Goal: Find specific page/section: Find specific page/section

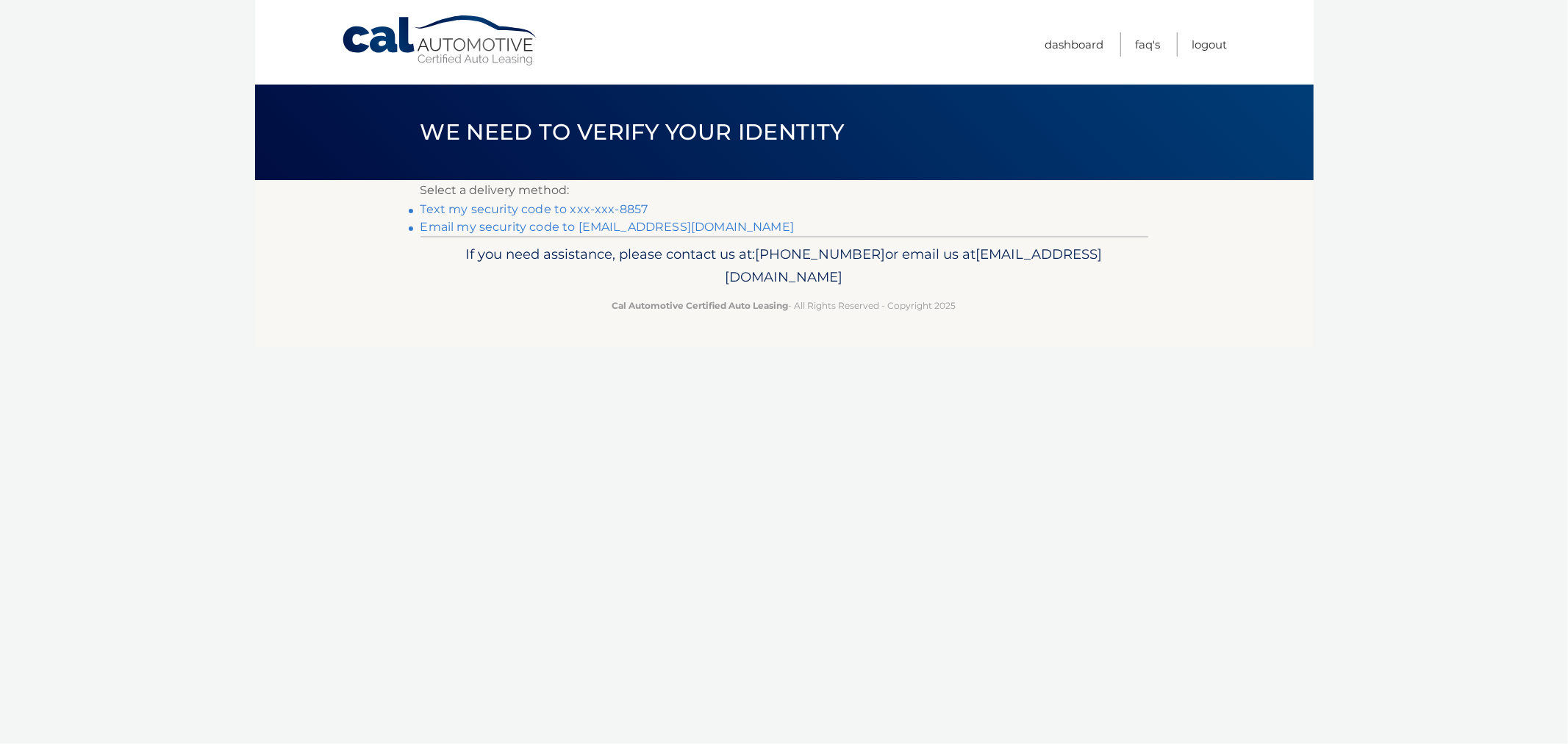
click at [511, 210] on link "Text my security code to xxx-xxx-8857" at bounding box center [534, 209] width 228 height 14
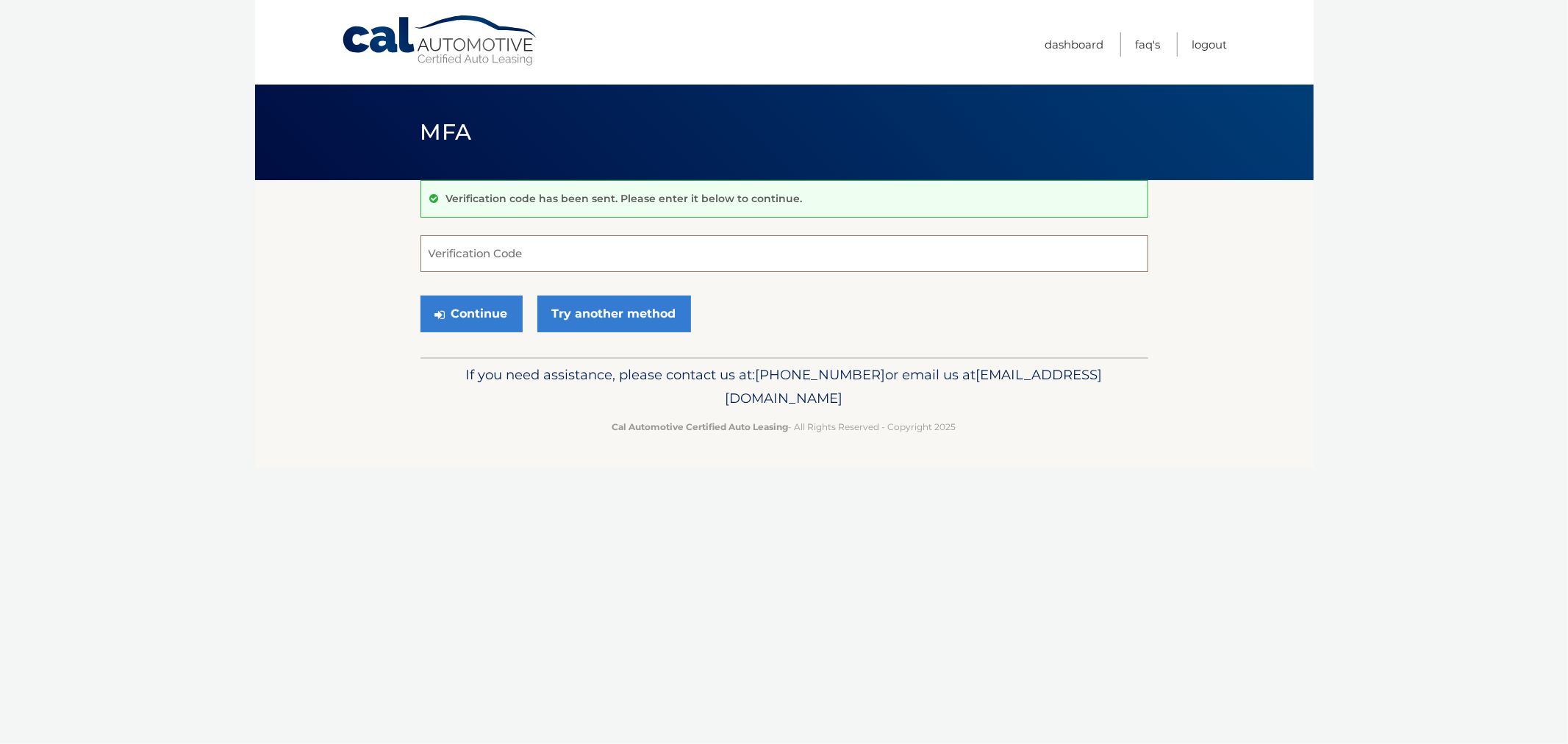
click at [561, 249] on input "Verification Code" at bounding box center [784, 253] width 728 height 37
type input "829448"
click at [420, 296] on button "Continue" at bounding box center [471, 314] width 102 height 37
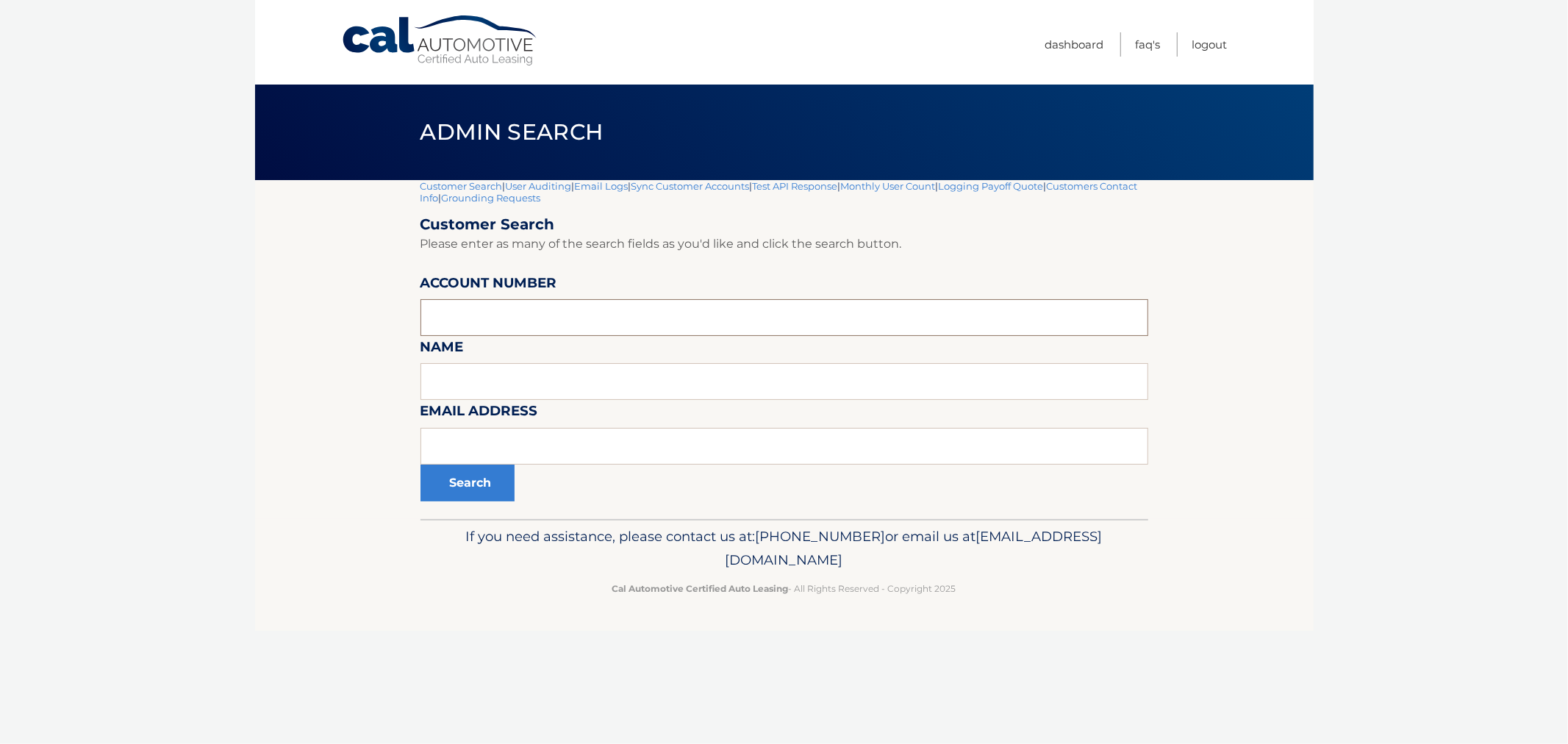
click at [531, 318] on input "text" at bounding box center [784, 317] width 728 height 37
paste input "44455542472"
type input "44455542472"
click at [483, 457] on input "text" at bounding box center [784, 446] width 728 height 37
click at [475, 481] on button "Search" at bounding box center [467, 483] width 94 height 37
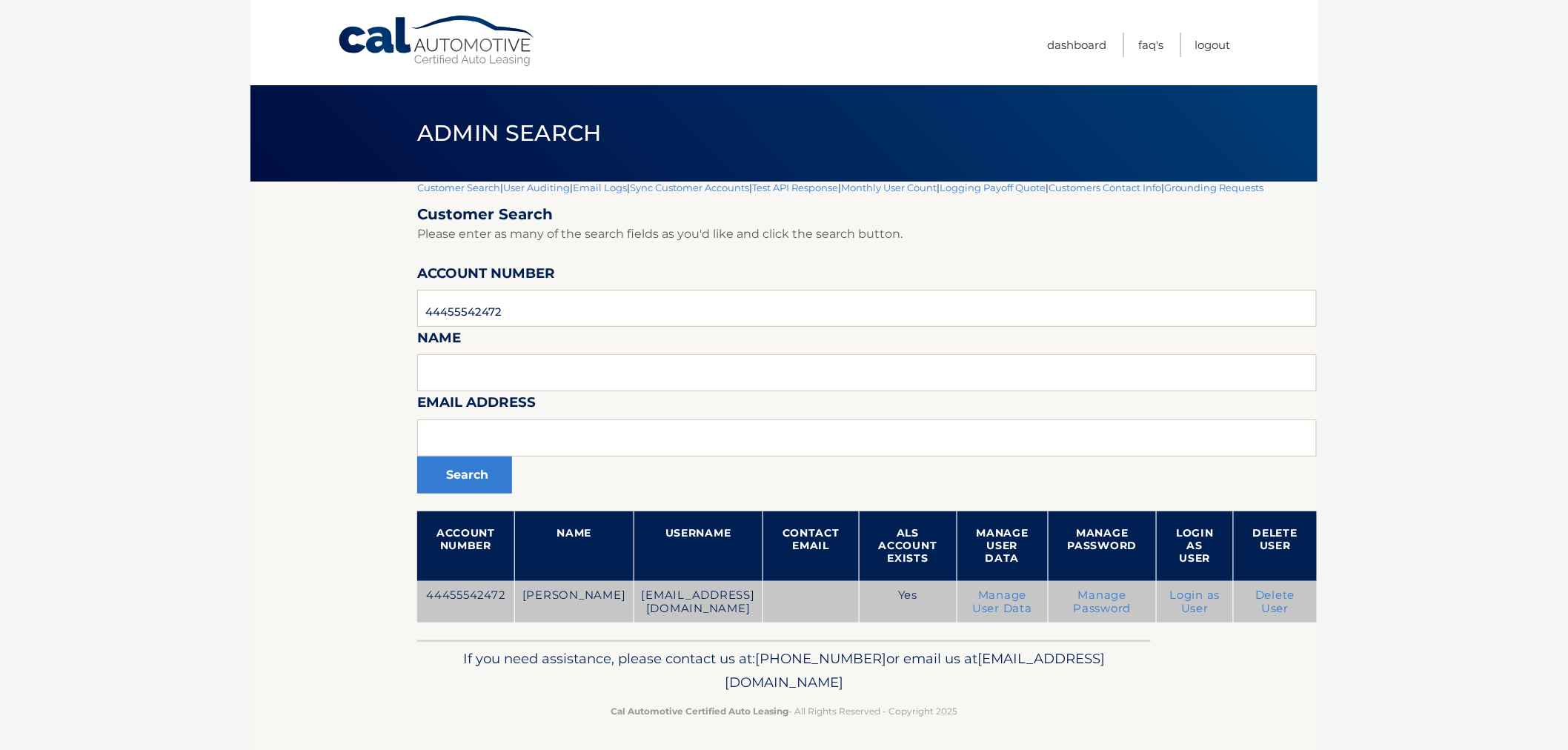
click at [1170, 616] on link "Login as User" at bounding box center [1195, 602] width 50 height 27
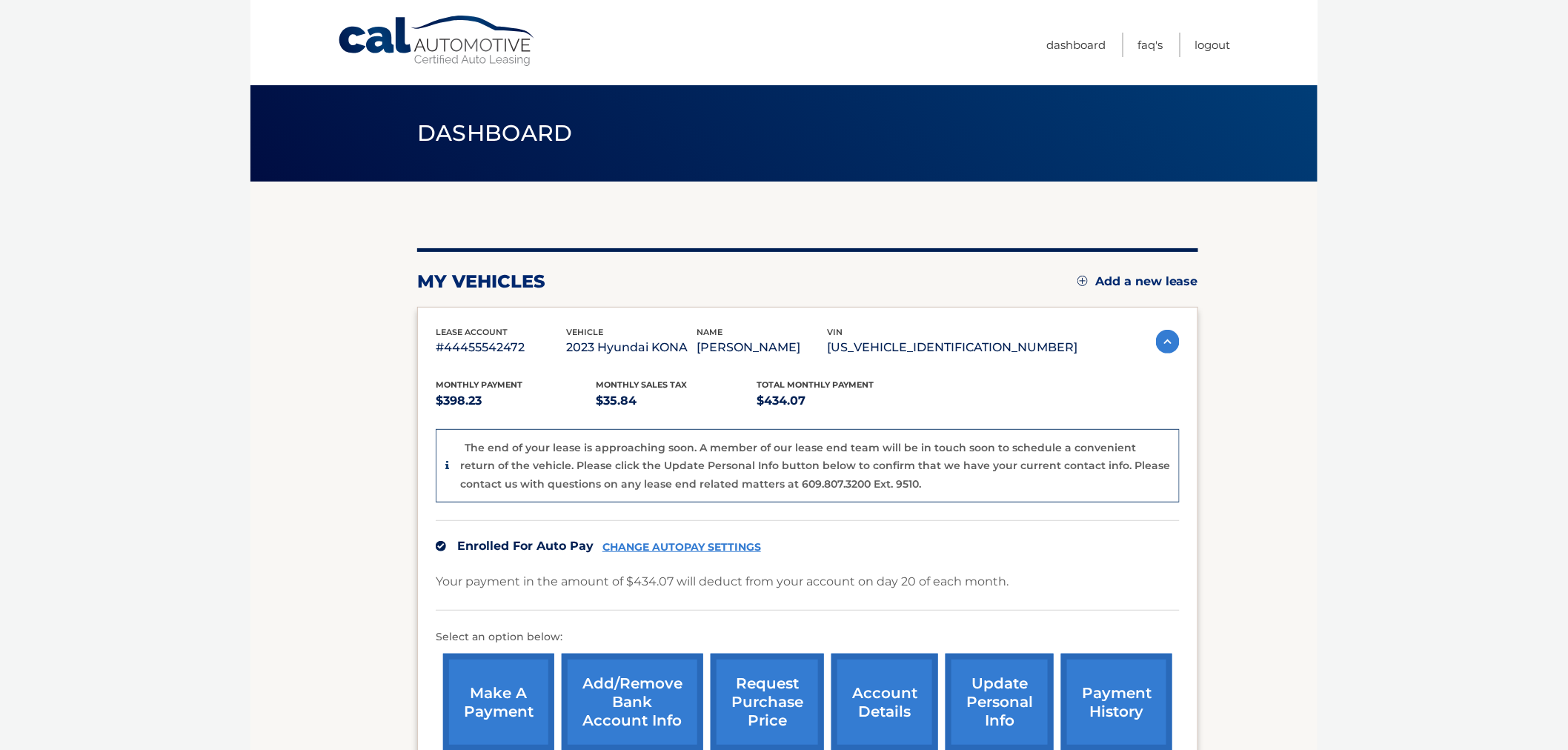
click at [761, 683] on link "request purchase price" at bounding box center [768, 702] width 114 height 97
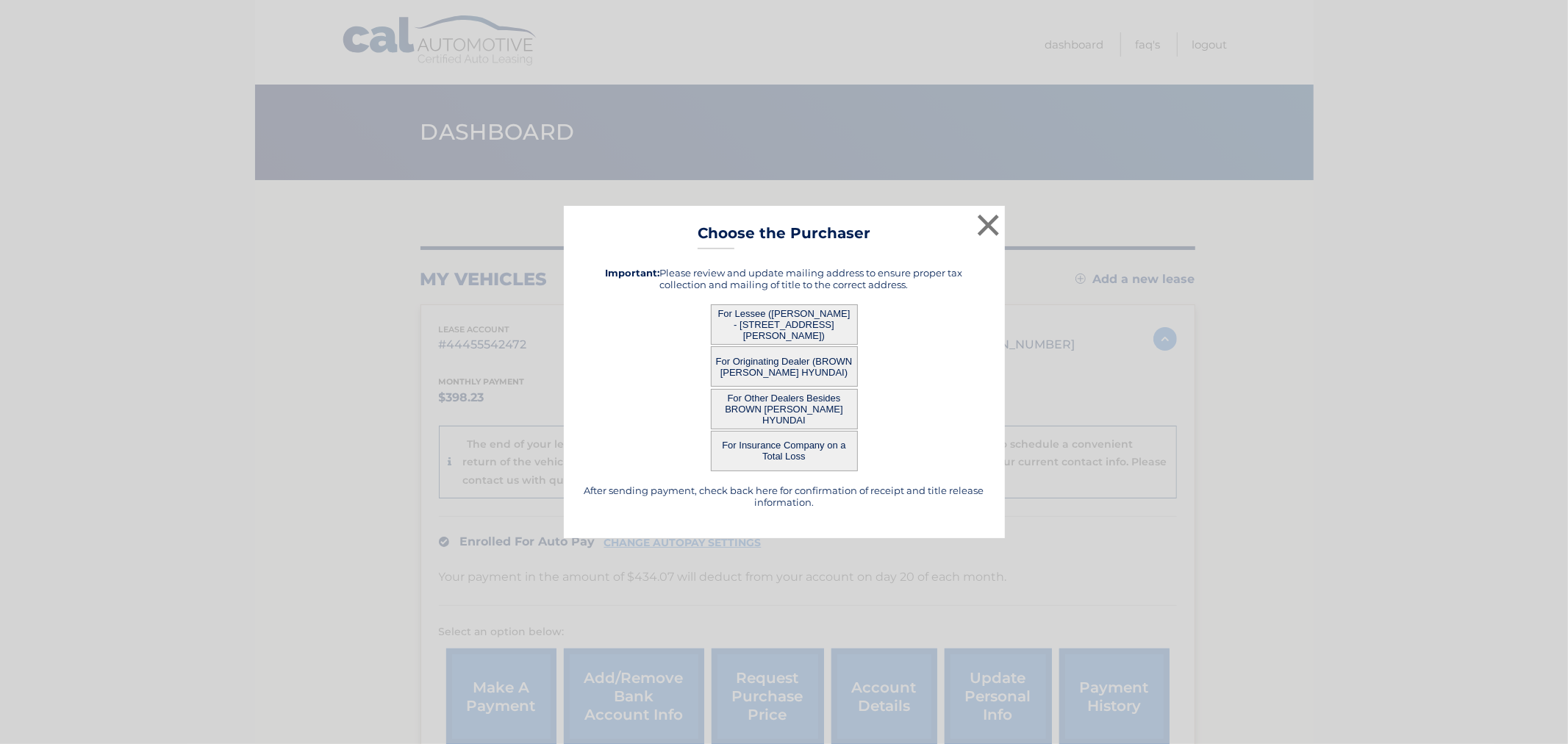
click at [796, 314] on button "For Lessee ([PERSON_NAME] - [STREET_ADDRESS][PERSON_NAME])" at bounding box center [784, 324] width 147 height 40
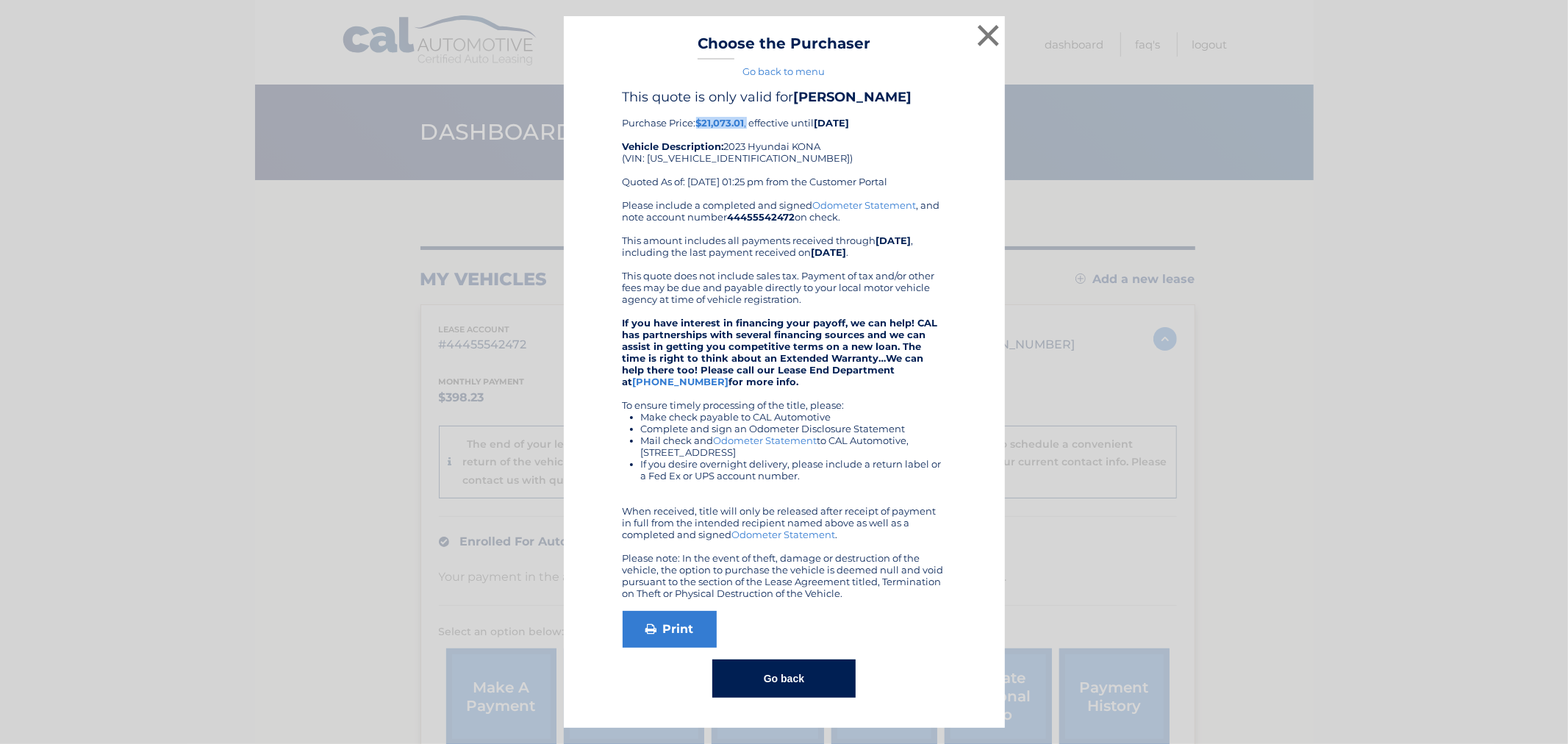
drag, startPoint x: 701, startPoint y: 118, endPoint x: 747, endPoint y: 119, distance: 46.0
click at [747, 119] on div "This quote is only valid for [PERSON_NAME] Purchase Price: $21,073.01 , effecti…" at bounding box center [785, 144] width 324 height 110
click at [743, 135] on div "This quote is only valid for [PERSON_NAME] Purchase Price: $21,073.01 , effecti…" at bounding box center [785, 144] width 324 height 110
drag, startPoint x: 747, startPoint y: 119, endPoint x: 701, endPoint y: 118, distance: 46.0
click at [701, 118] on div "This quote is only valid for BEVERLY SHOUP Purchase Price: $21,073.01 , effecti…" at bounding box center [785, 144] width 324 height 110
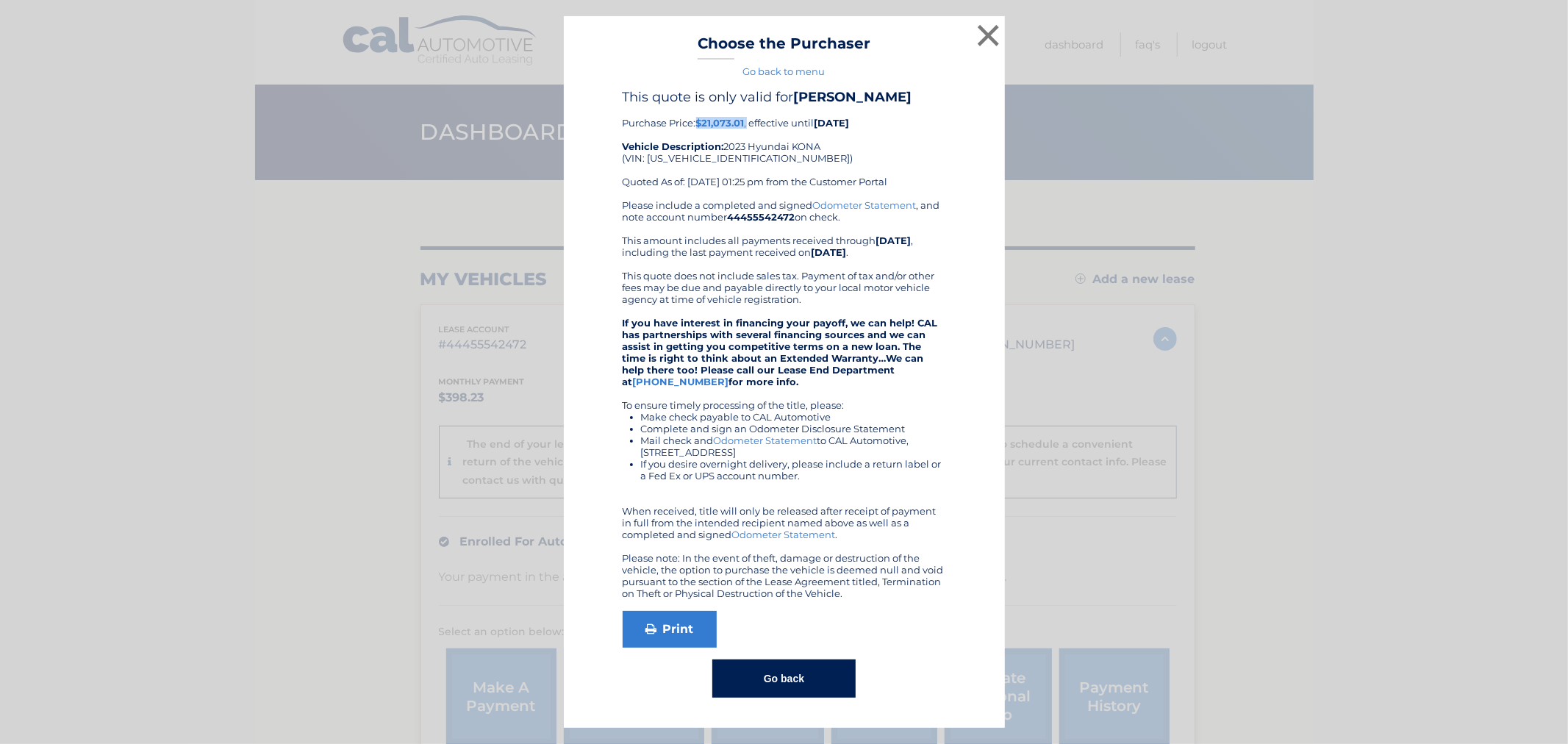
click at [709, 120] on b "$21,073.01" at bounding box center [721, 123] width 48 height 12
drag, startPoint x: 703, startPoint y: 123, endPoint x: 750, endPoint y: 128, distance: 47.3
click at [750, 128] on div "This quote is only valid for BEVERLY SHOUP Purchase Price: $21,073.01 , effecti…" at bounding box center [785, 144] width 324 height 110
click at [726, 123] on b "$21,073.01" at bounding box center [721, 123] width 48 height 12
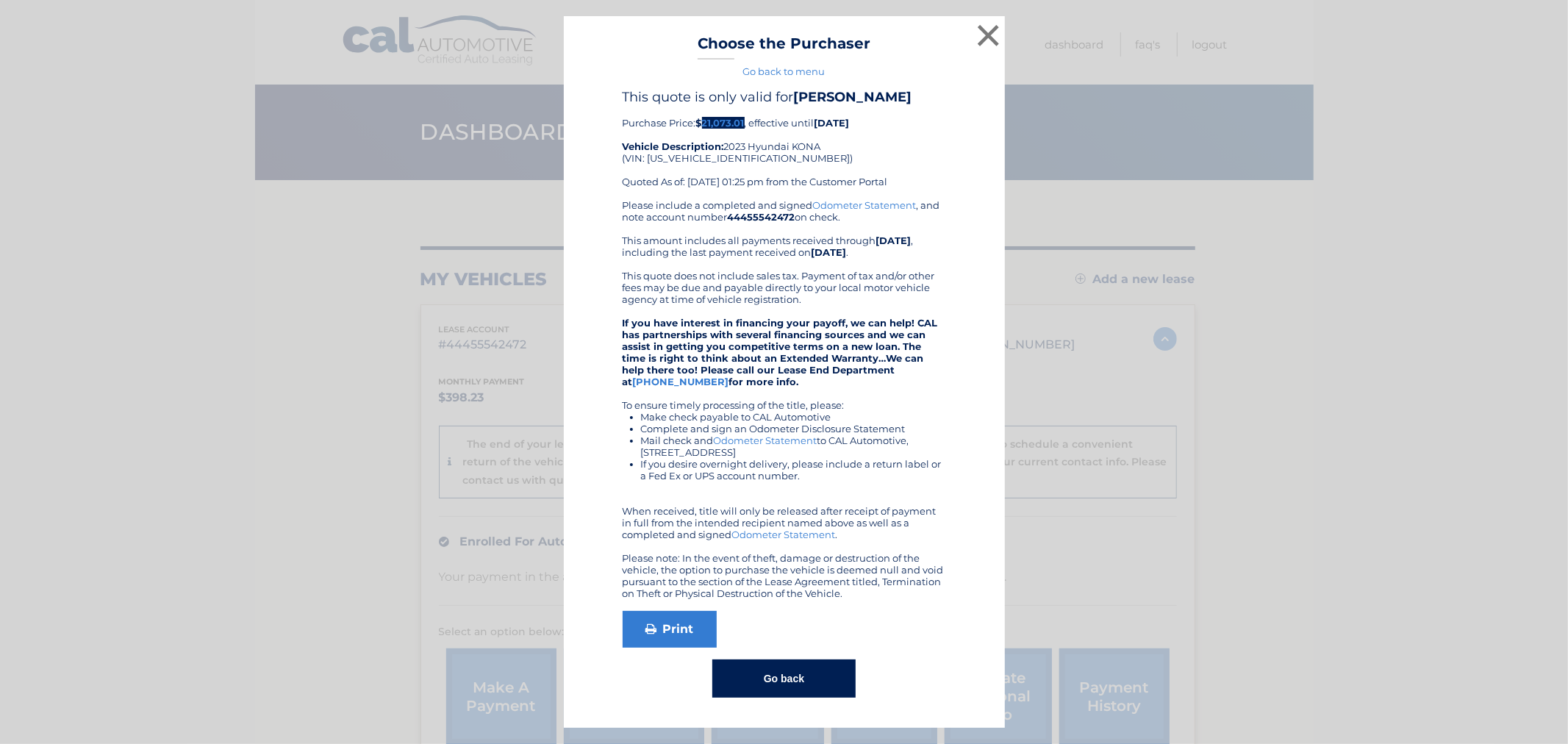
click at [787, 685] on button "Go back" at bounding box center [784, 679] width 143 height 38
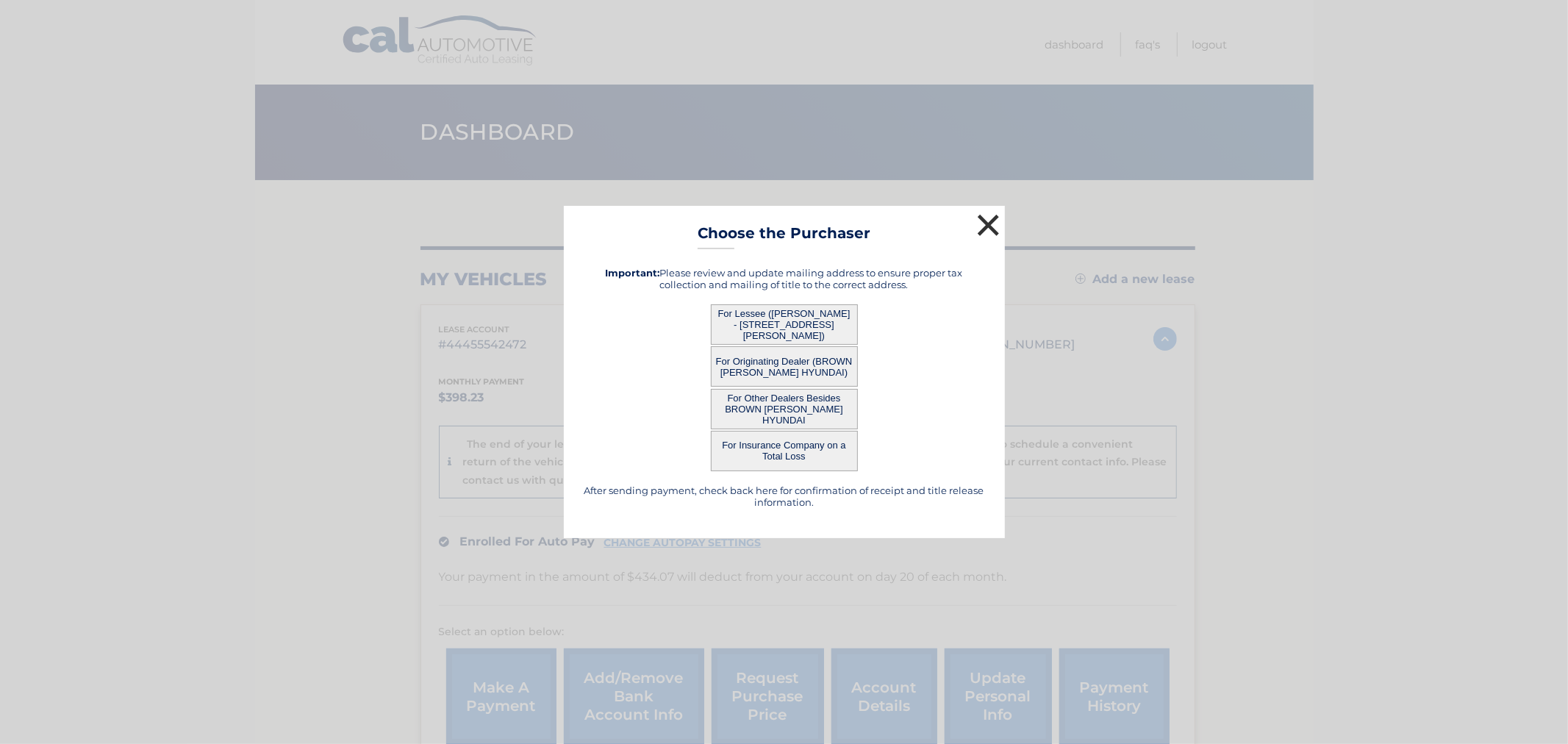
click at [991, 223] on button "×" at bounding box center [989, 224] width 30 height 30
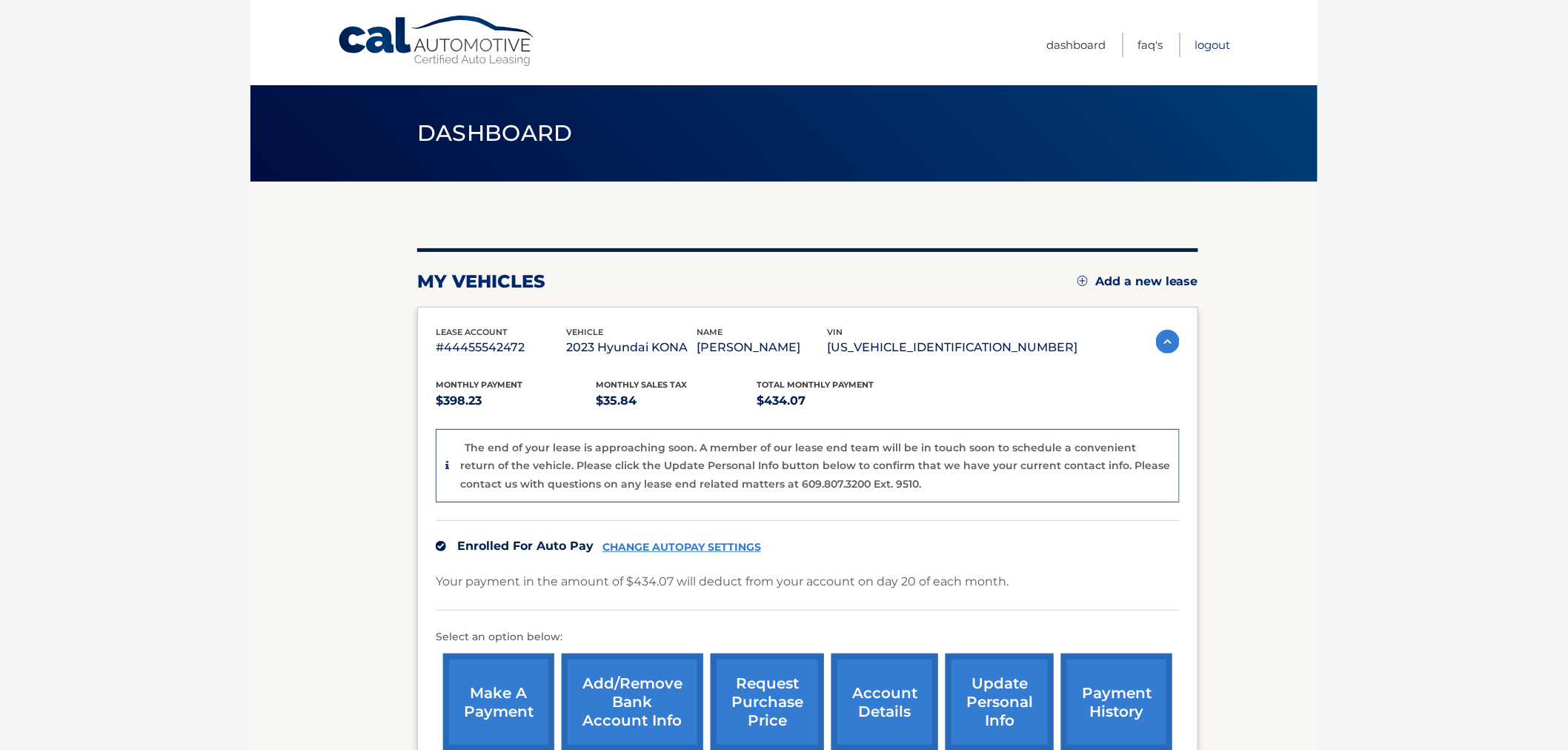
click at [1224, 33] on link "Logout" at bounding box center [1212, 44] width 35 height 24
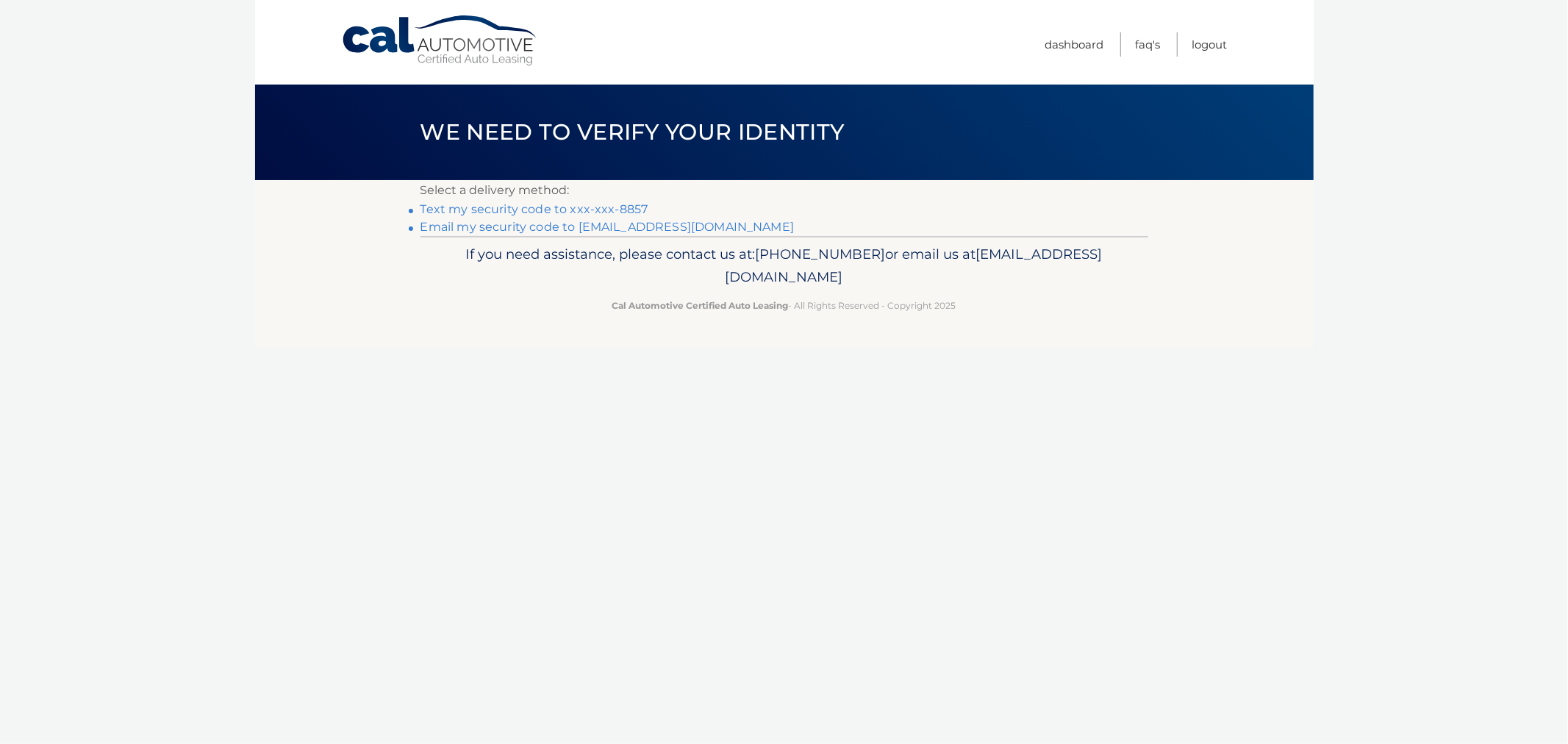
click at [548, 209] on link "Text my security code to xxx-xxx-8857" at bounding box center [534, 209] width 228 height 14
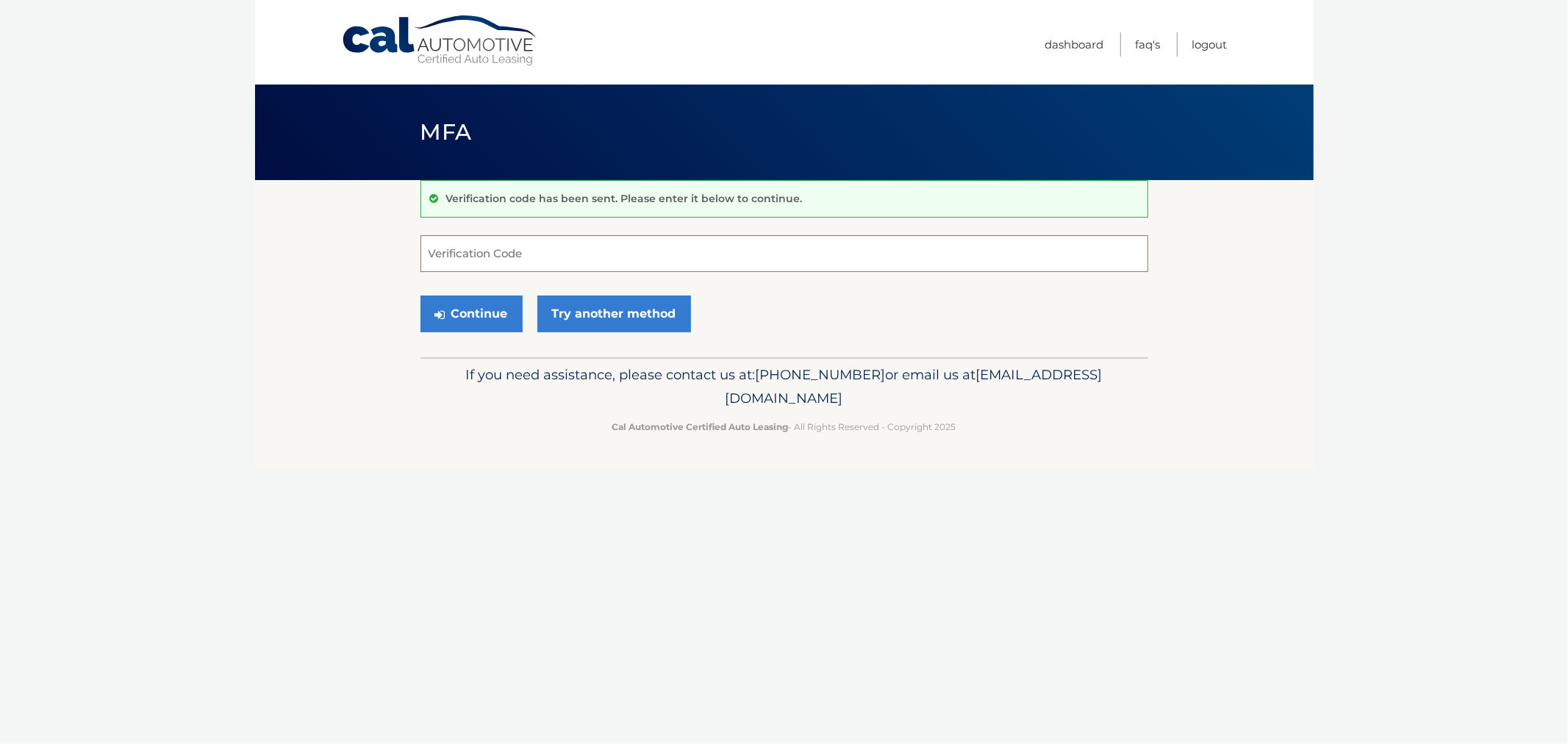
click at [511, 266] on input "Verification Code" at bounding box center [784, 253] width 728 height 37
type input "418397"
click at [420, 296] on button "Continue" at bounding box center [471, 314] width 102 height 37
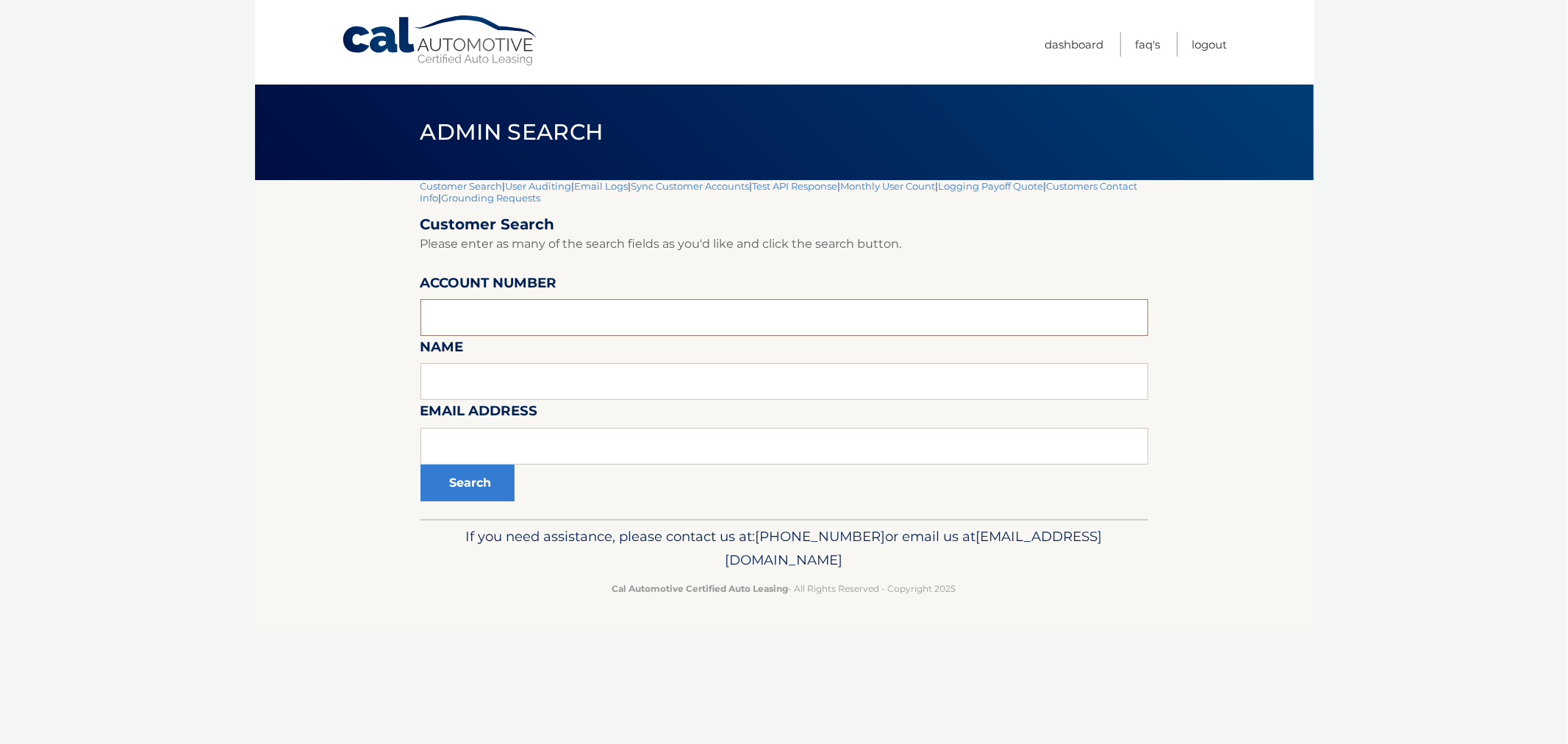
click at [511, 329] on input "text" at bounding box center [784, 317] width 728 height 37
paste input "[EMAIL_ADDRESS][DOMAIN_NAME]"
type input "[EMAIL_ADDRESS][DOMAIN_NAME]"
drag, startPoint x: 586, startPoint y: 314, endPoint x: 469, endPoint y: 440, distance: 171.9
click at [322, 324] on section "Customer Search | User Auditing | Email Logs | Sync Customer Accounts | Test AP…" at bounding box center [784, 349] width 1058 height 339
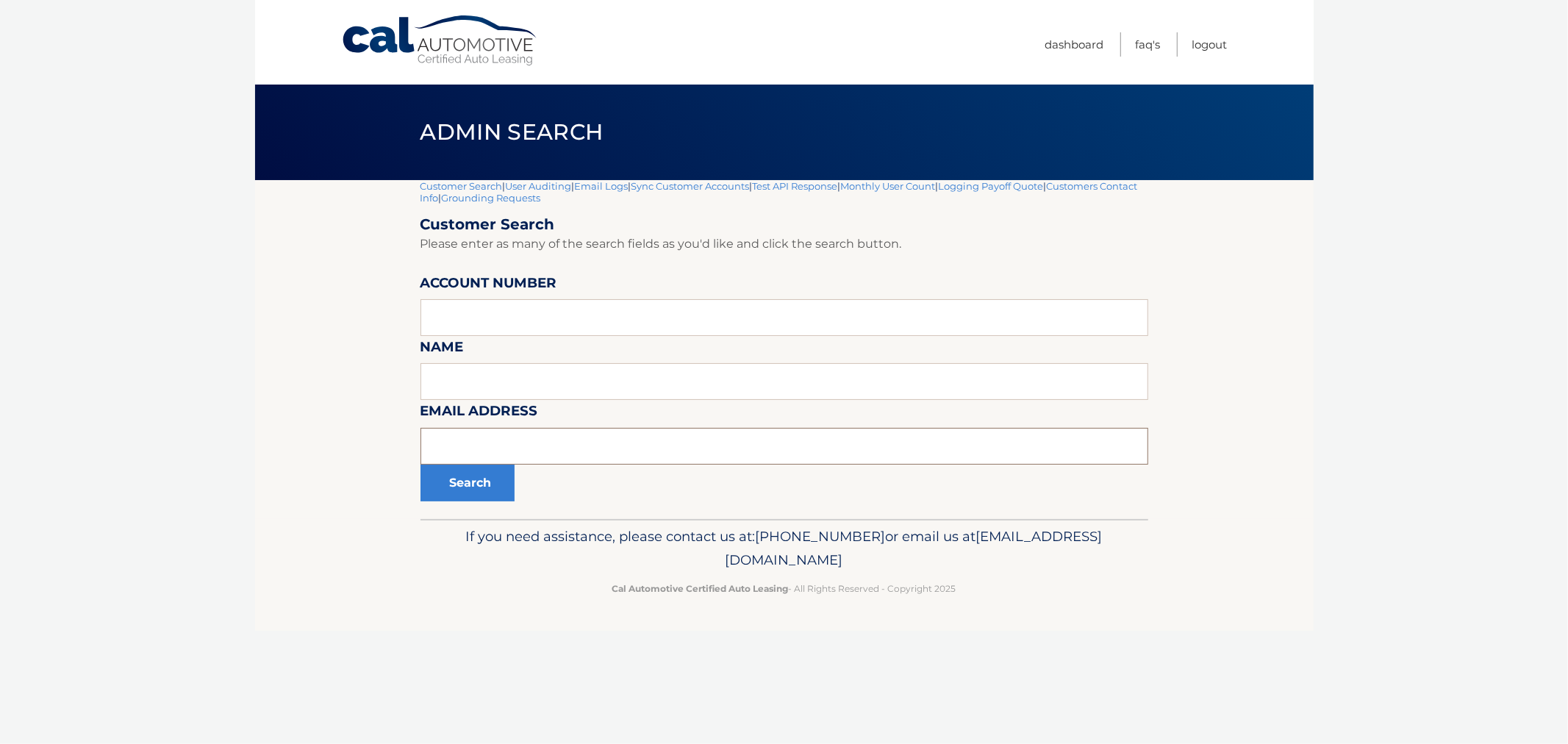
click at [472, 446] on input "text" at bounding box center [784, 446] width 728 height 37
paste input "[EMAIL_ADDRESS][DOMAIN_NAME]"
type input "[EMAIL_ADDRESS][DOMAIN_NAME]"
click at [457, 486] on button "Search" at bounding box center [467, 483] width 94 height 37
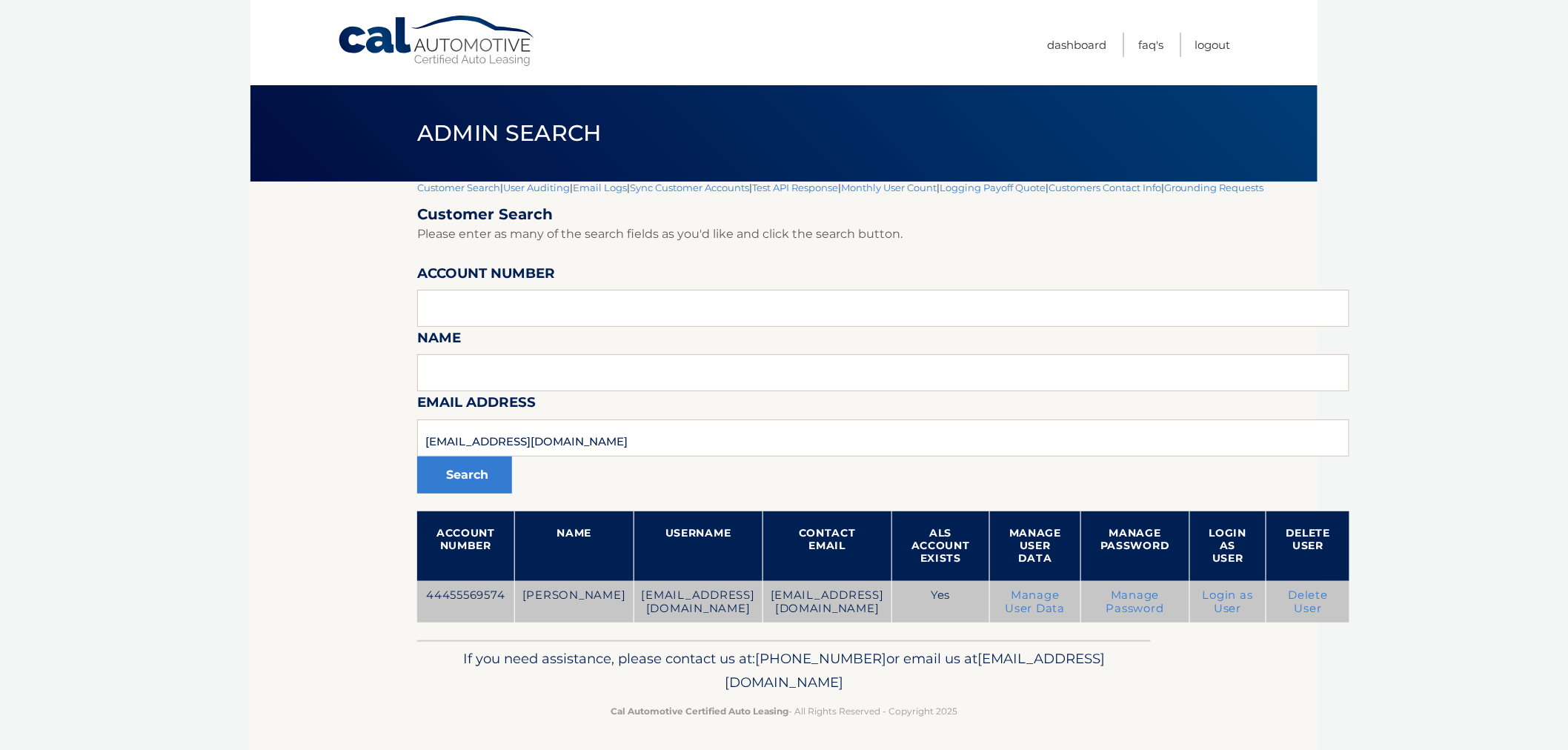
click at [476, 599] on td "44455569574" at bounding box center [466, 602] width 97 height 42
copy td "44455569574"
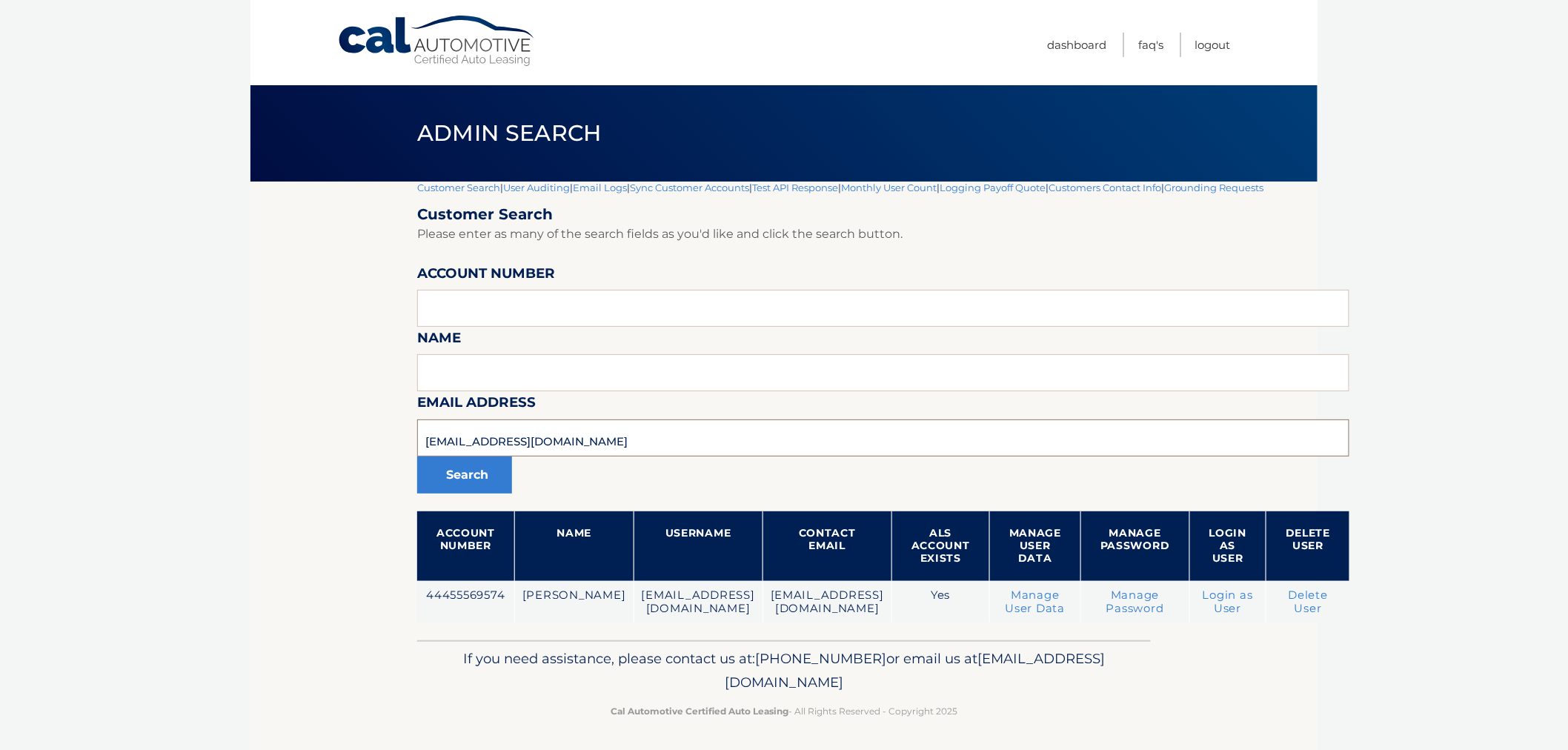
drag, startPoint x: 573, startPoint y: 444, endPoint x: 324, endPoint y: 433, distance: 249.2
click at [323, 433] on section "Customer Search | User Auditing | Email Logs | Sync Customer Accounts | Test AP…" at bounding box center [784, 410] width 1067 height 459
